Goal: Task Accomplishment & Management: Complete application form

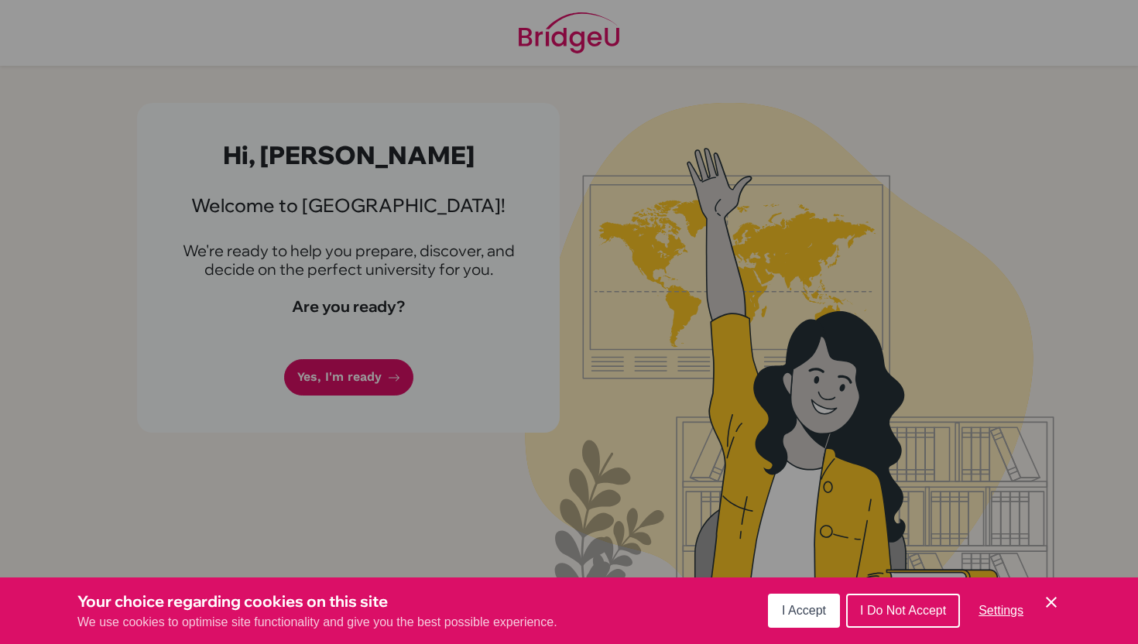
click at [1048, 604] on icon "Cookie Control Close Icon" at bounding box center [1051, 602] width 19 height 19
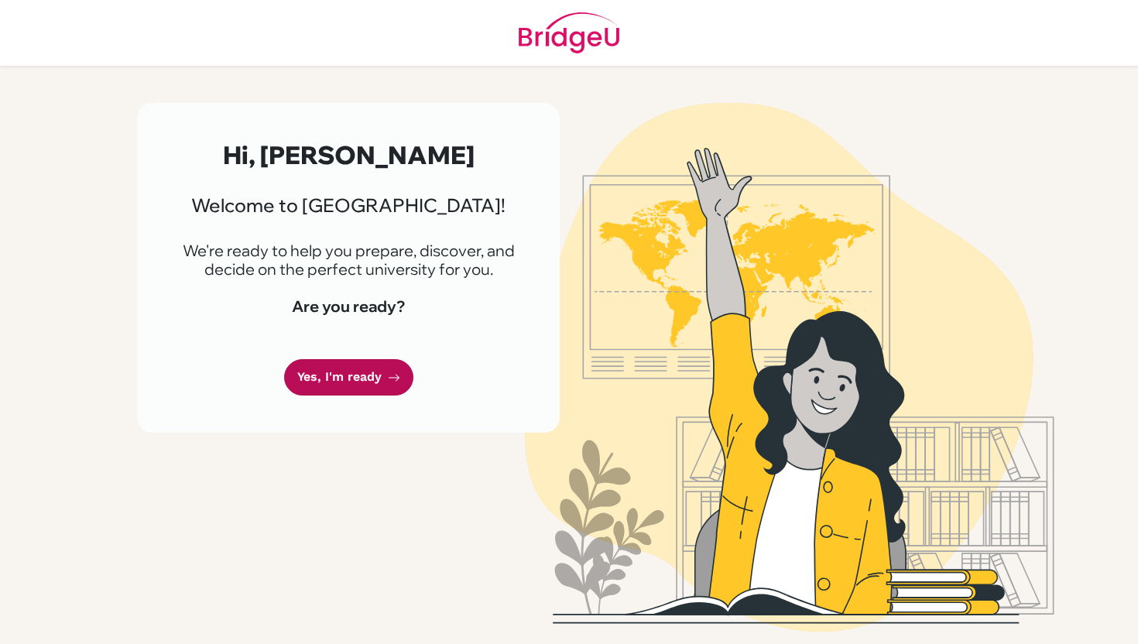
click at [316, 371] on link "Yes, I'm ready" at bounding box center [348, 377] width 129 height 36
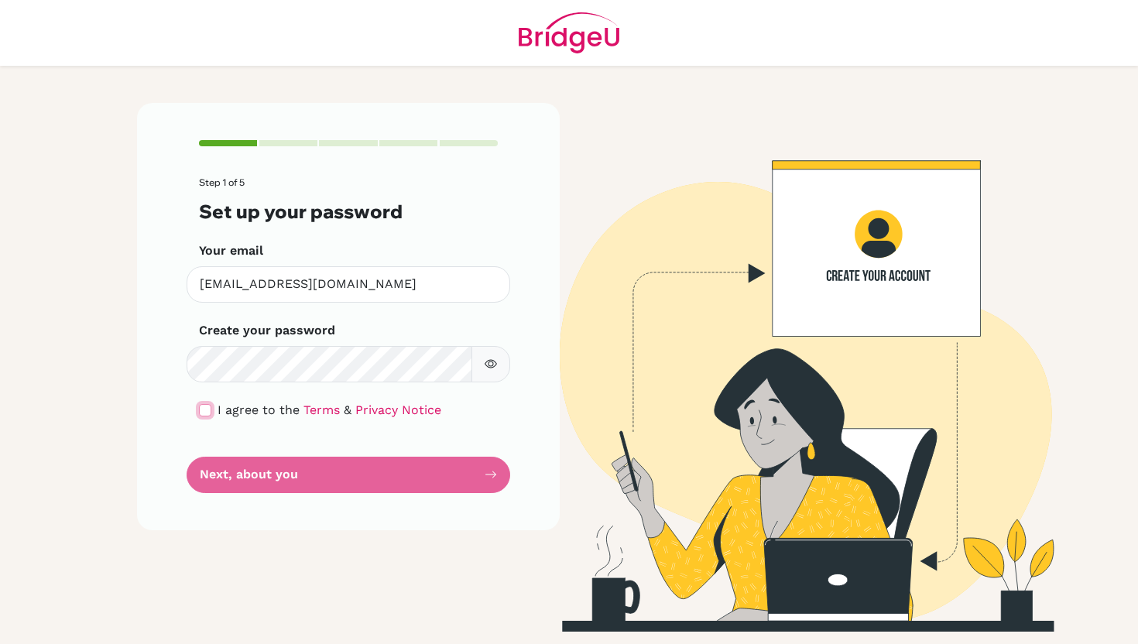
click at [210, 412] on input "checkbox" at bounding box center [205, 410] width 12 height 12
checkbox input "true"
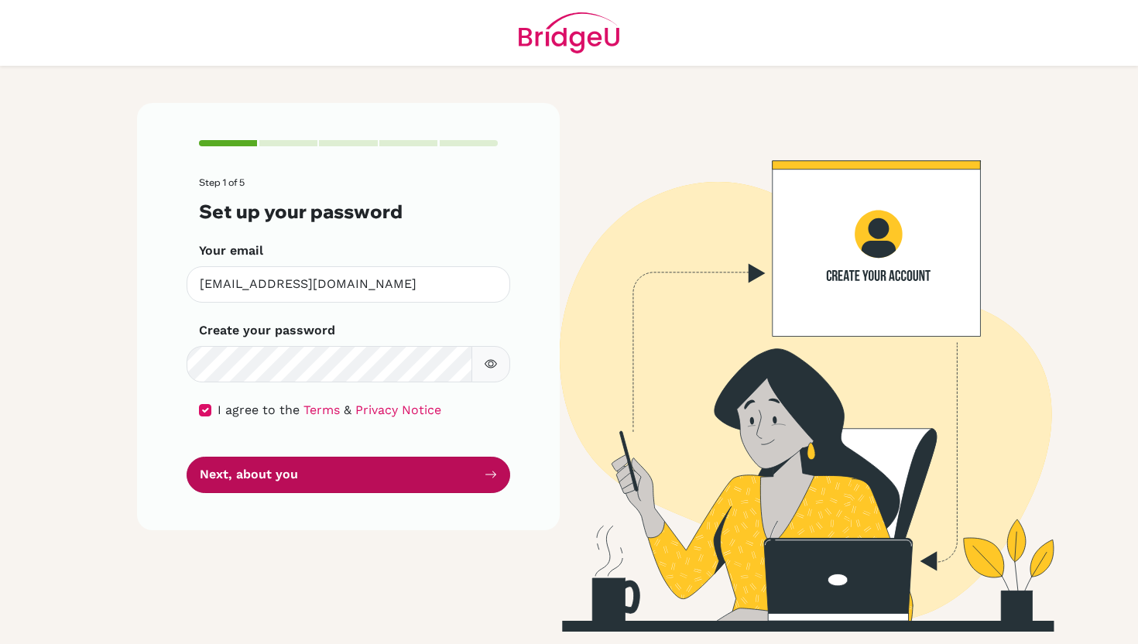
click at [293, 484] on button "Next, about you" at bounding box center [347, 475] width 323 height 36
